Goal: Information Seeking & Learning: Find specific page/section

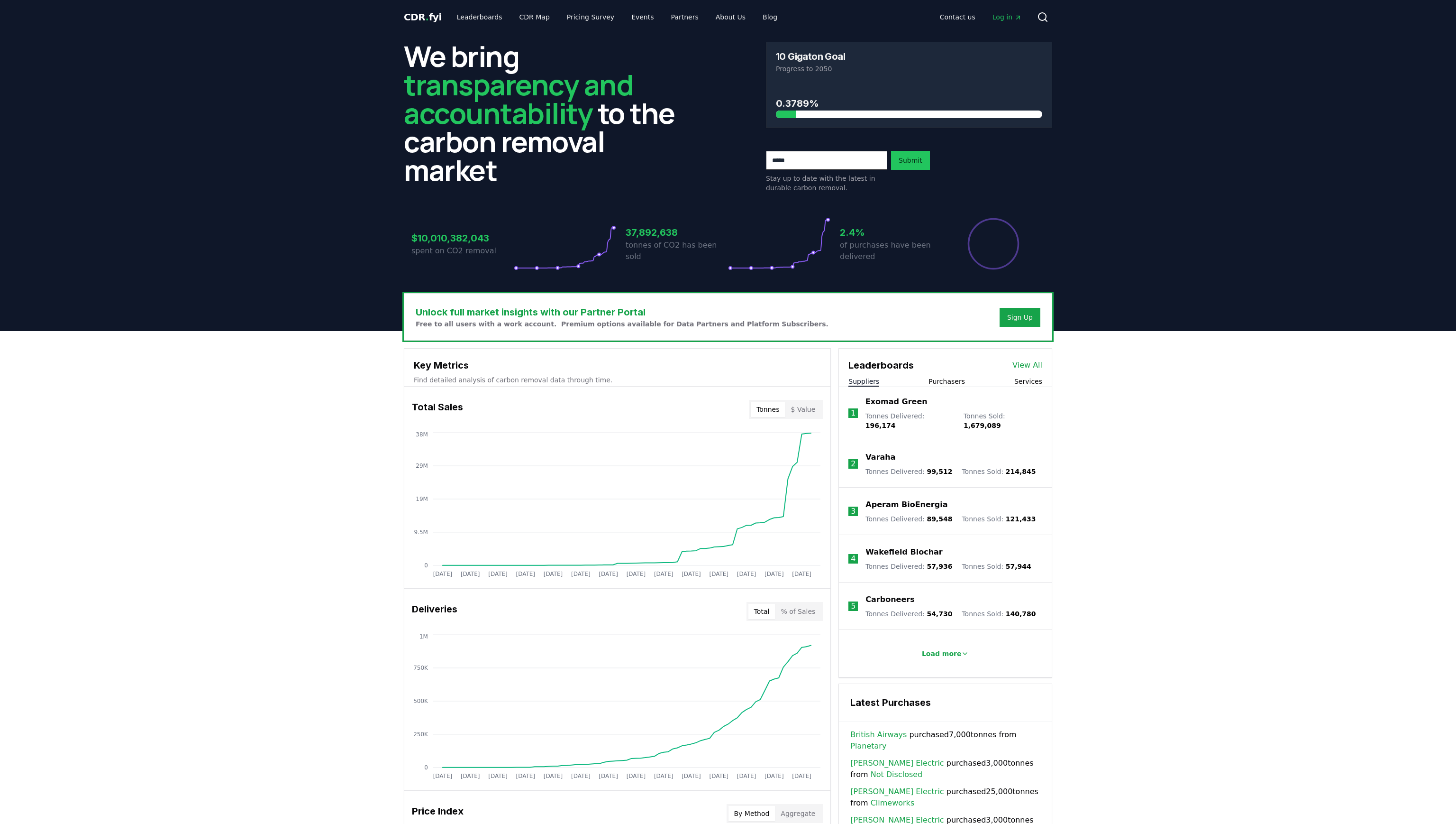
click at [947, 384] on button "Purchasers" at bounding box center [947, 381] width 37 height 10
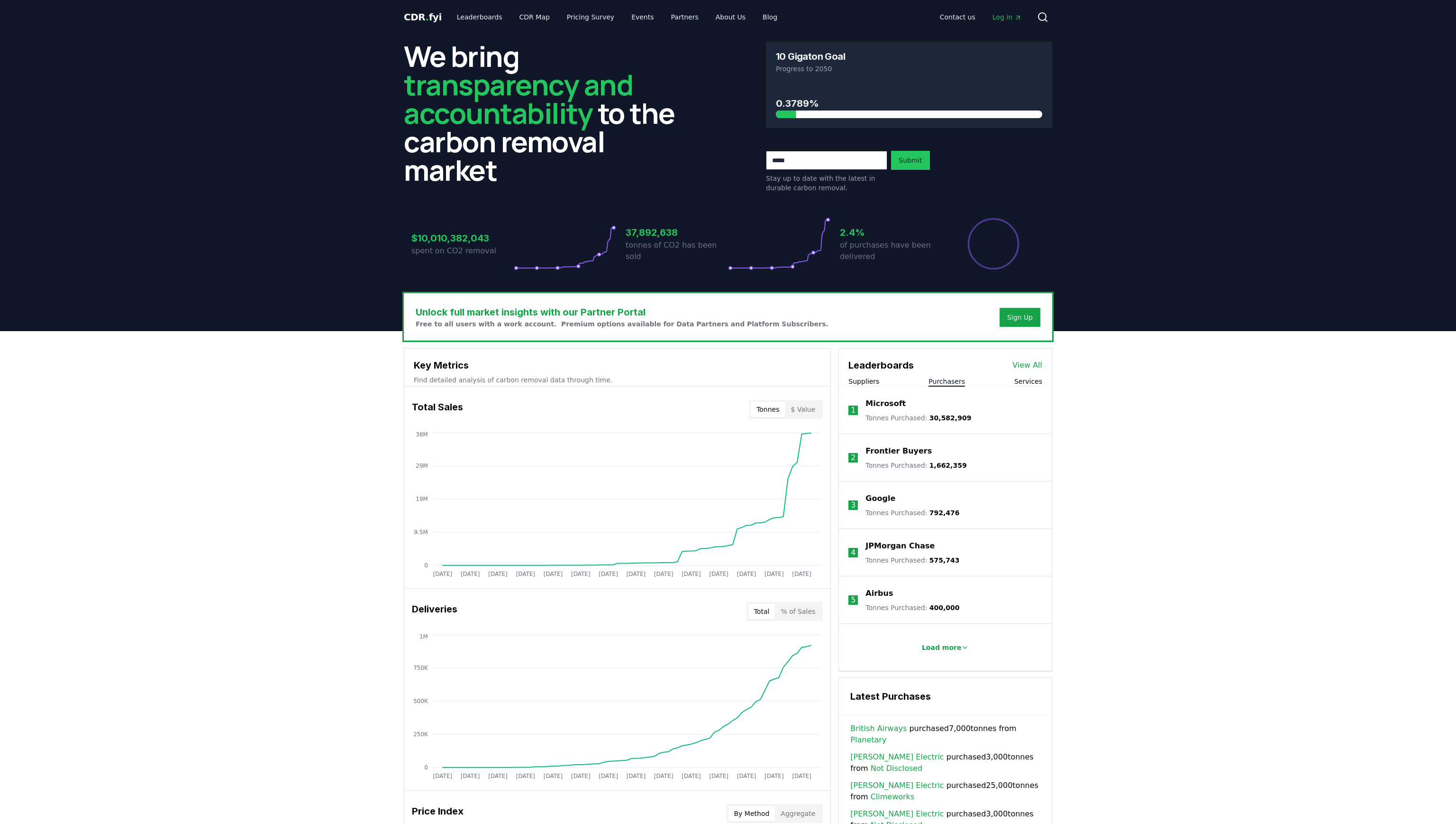
click at [872, 452] on p "Frontier Buyers" at bounding box center [898, 451] width 66 height 11
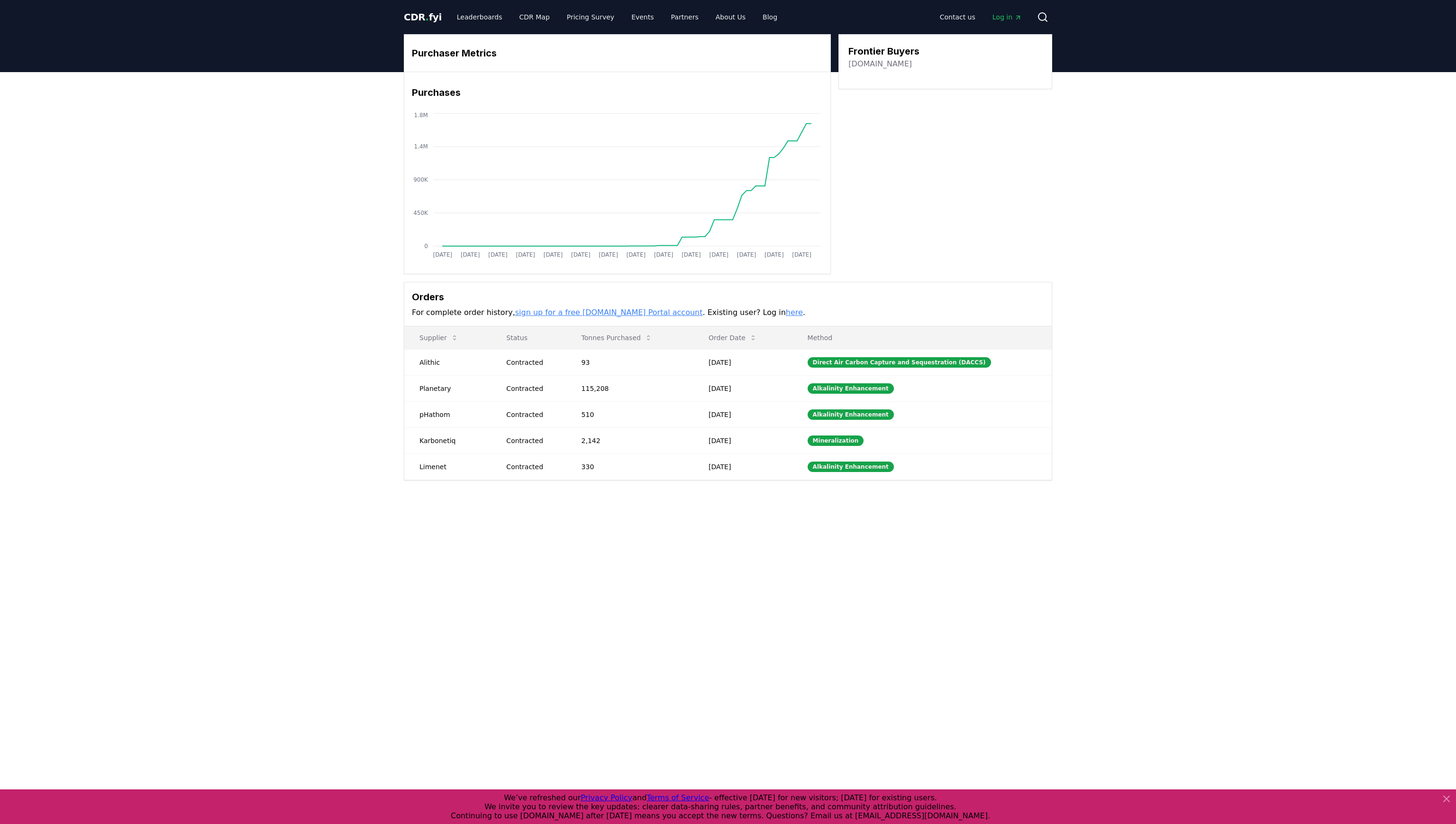
click at [896, 57] on h3 "Frontier Buyers" at bounding box center [884, 51] width 71 height 14
click at [896, 67] on link "[DOMAIN_NAME]" at bounding box center [880, 64] width 63 height 11
